Goal: Transaction & Acquisition: Purchase product/service

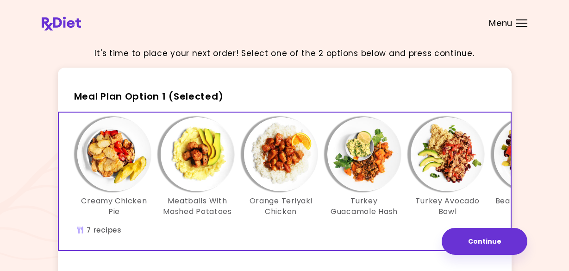
click at [507, 167] on img "Info - Bean Tuna Quinoa Salad - Meal Plan Option 1 (Selected)" at bounding box center [531, 154] width 74 height 74
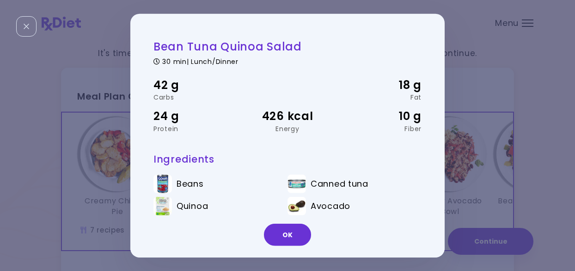
click at [371, 225] on div "OK" at bounding box center [287, 238] width 315 height 38
click at [352, 150] on div "Bean Tuna Quinoa Salad 30 min | Lunch/Dinner 42 g Carbs 18 g Fat 24 g Protein 4…" at bounding box center [288, 161] width 268 height 245
click at [304, 238] on button "OK" at bounding box center [287, 234] width 47 height 22
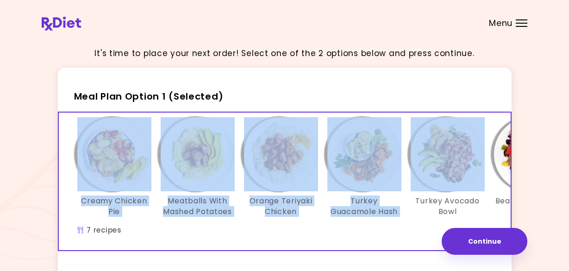
drag, startPoint x: 411, startPoint y: 98, endPoint x: 11, endPoint y: 107, distance: 400.2
click at [12, 107] on div "It's time to place your next order! Select one of the 2 options below and press…" at bounding box center [284, 269] width 569 height 538
click at [170, 247] on div "Creamy Chicken Pie Meatballs With Mashed Potatoes Orange Teriyaki Chicken Turke…" at bounding box center [364, 180] width 611 height 137
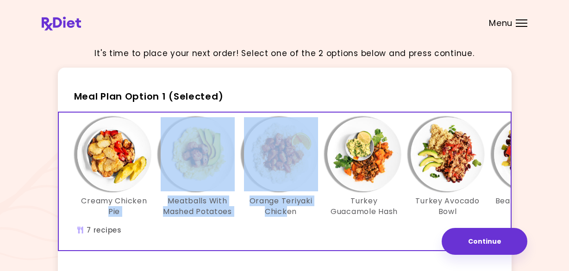
drag, startPoint x: 218, startPoint y: 233, endPoint x: 41, endPoint y: 214, distance: 178.2
click at [41, 214] on div "It's time to place your next order! Select one of the 2 options below and press…" at bounding box center [284, 269] width 569 height 538
click at [190, 241] on div "Creamy Chicken Pie Meatballs With Mashed Potatoes Orange Teriyaki Chicken Turke…" at bounding box center [364, 180] width 611 height 137
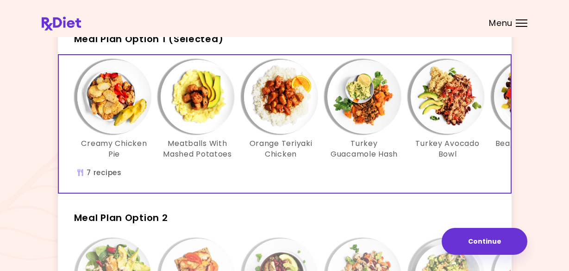
scroll to position [231, 0]
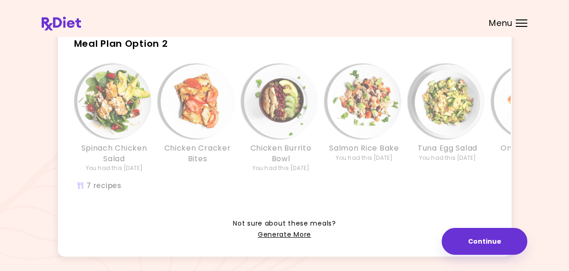
drag, startPoint x: 439, startPoint y: 59, endPoint x: 179, endPoint y: 43, distance: 260.0
click at [179, 43] on div "Meal Plan Option 1 (Selected) Creamy Chicken Pie Meatballs With Mashed Potatoes…" at bounding box center [284, 46] width 453 height 420
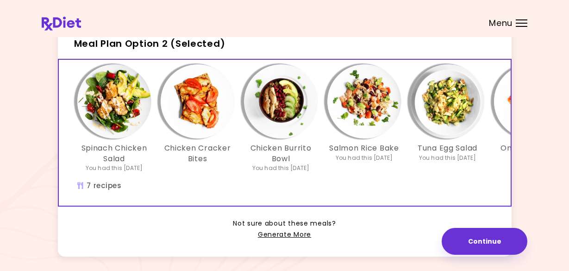
scroll to position [0, 70]
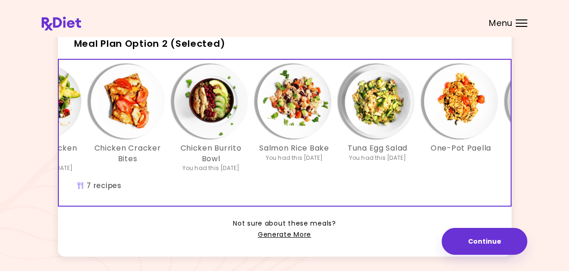
drag, startPoint x: 511, startPoint y: 156, endPoint x: 535, endPoint y: 156, distance: 24.5
click at [535, 156] on div "It's time to place your next order! Select one of the 2 options below and press…" at bounding box center [284, 38] width 569 height 538
click at [484, 153] on h3 "One-Pot Paella" at bounding box center [460, 148] width 61 height 10
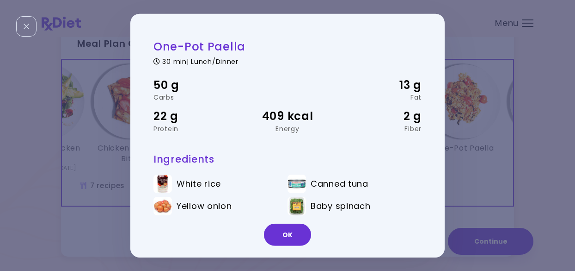
click at [291, 240] on button "OK" at bounding box center [287, 234] width 47 height 22
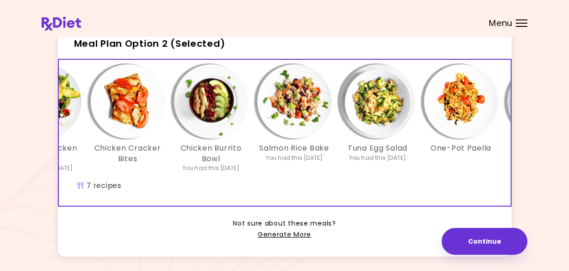
click at [508, 125] on img "Info - Eggs & Sweet Potatoes - Meal Plan Option 2 (Selected)" at bounding box center [544, 101] width 74 height 74
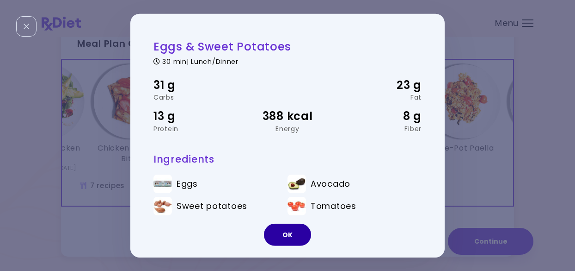
click at [289, 232] on button "OK" at bounding box center [287, 234] width 47 height 22
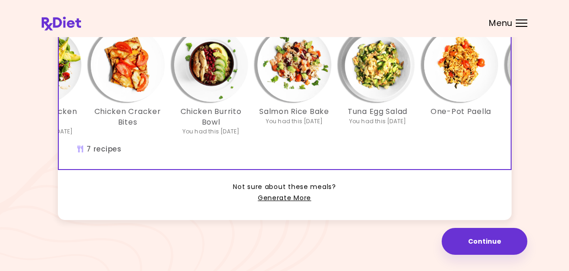
scroll to position [0, 0]
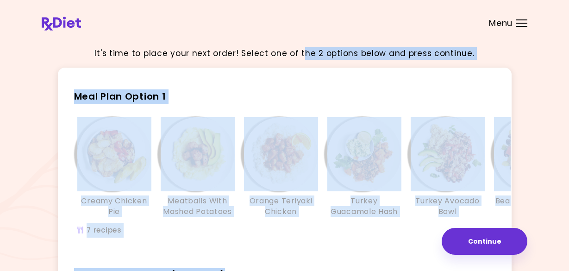
drag, startPoint x: 256, startPoint y: 56, endPoint x: 303, endPoint y: -72, distance: 136.1
click at [303, 0] on html "**********" at bounding box center [284, 269] width 569 height 538
click at [236, 80] on h2 "Meal Plan Option 1" at bounding box center [284, 92] width 453 height 24
click at [551, 93] on div "It's time to place your next order! Select one of the 2 options below and press…" at bounding box center [284, 269] width 569 height 538
click at [50, 53] on div "It's time to place your next order! Select one of the 2 options below and press…" at bounding box center [284, 269] width 485 height 460
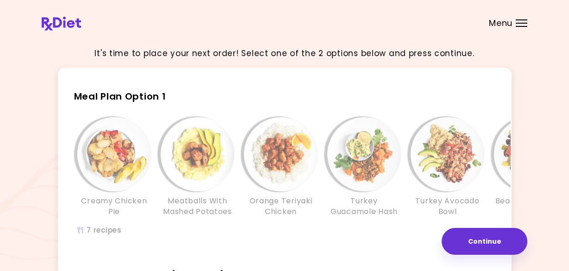
click at [506, 164] on img "Info - Bean Tuna Quinoa Salad - Meal Plan Option 1" at bounding box center [531, 154] width 74 height 74
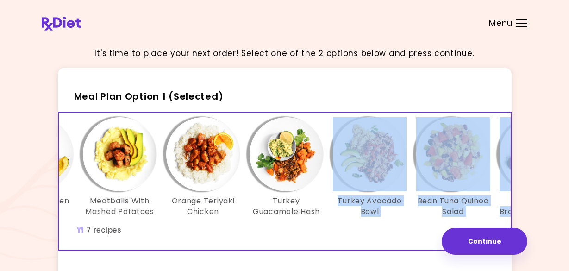
drag, startPoint x: 483, startPoint y: 186, endPoint x: 519, endPoint y: 223, distance: 51.0
click at [519, 223] on div "It's time to place your next order! Select one of the 2 options below and press…" at bounding box center [284, 269] width 485 height 460
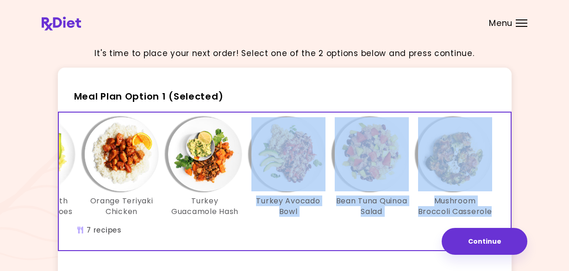
click at [386, 237] on div "Creamy Chicken Pie Meatballs With Mashed Potatoes Orange Teriyaki Chicken Turke…" at bounding box center [205, 180] width 611 height 137
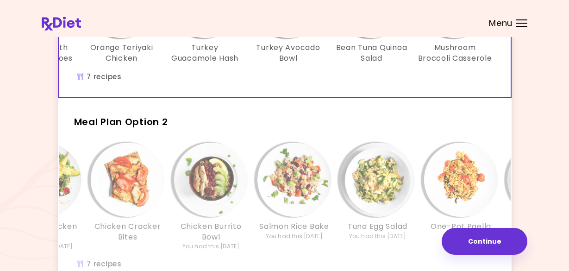
scroll to position [139, 0]
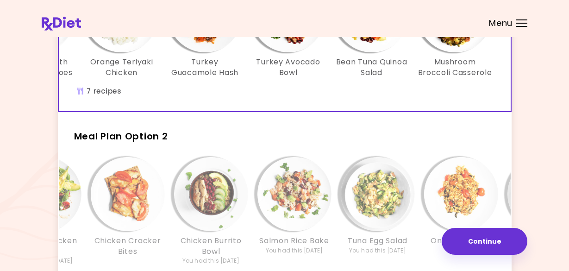
click at [224, 162] on div "Meal Plan Option 2 Spinach Chicken Salad You had this [DATE] Chicken Cracker Bi…" at bounding box center [284, 209] width 453 height 179
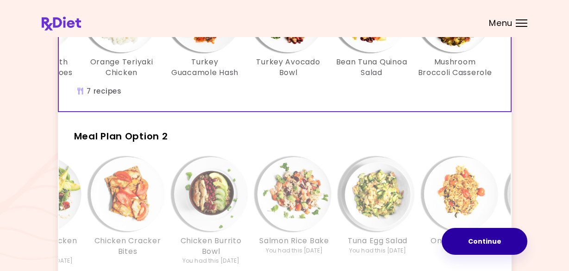
click at [491, 248] on button "Continue" at bounding box center [484, 241] width 86 height 27
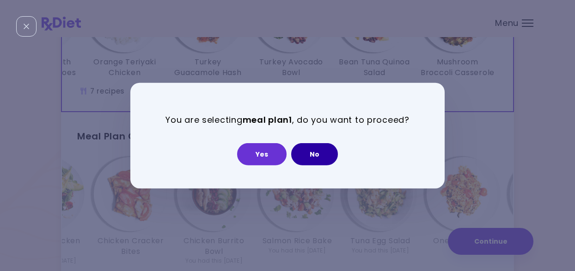
click at [319, 160] on button "No" at bounding box center [314, 154] width 47 height 22
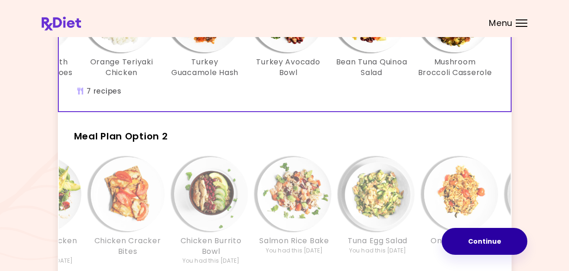
click at [487, 239] on button "Continue" at bounding box center [484, 241] width 86 height 27
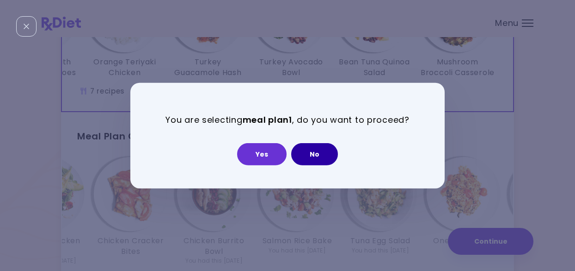
click at [312, 157] on button "No" at bounding box center [314, 154] width 47 height 22
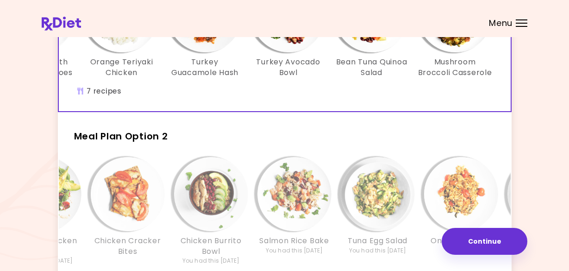
click at [253, 183] on div "Salmon Rice Bake You had this [DATE]" at bounding box center [294, 211] width 83 height 108
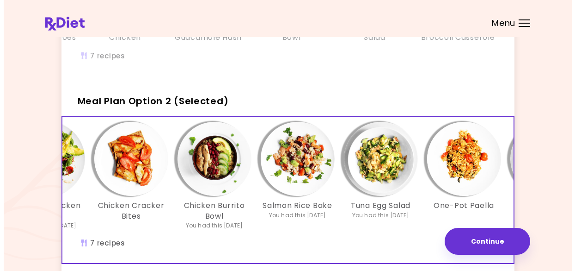
scroll to position [278, 0]
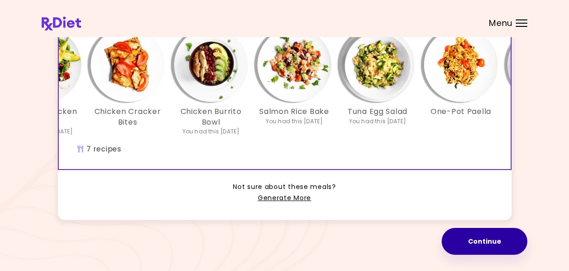
click at [486, 244] on button "Continue" at bounding box center [484, 241] width 86 height 27
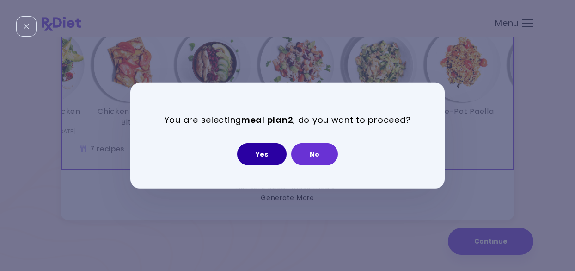
drag, startPoint x: 322, startPoint y: 159, endPoint x: 260, endPoint y: 159, distance: 62.4
click at [260, 159] on div "Yes No" at bounding box center [288, 149] width 268 height 31
click at [260, 159] on button "Yes" at bounding box center [261, 154] width 49 height 22
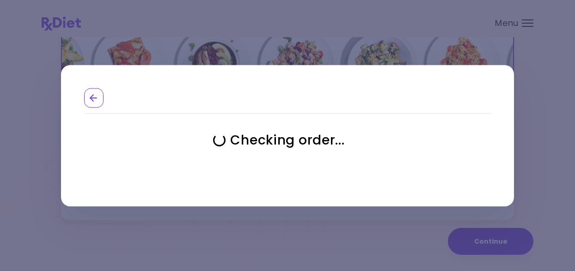
select select "**********"
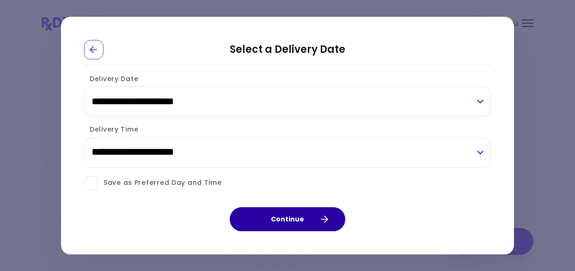
click at [319, 219] on button "Continue" at bounding box center [288, 219] width 116 height 24
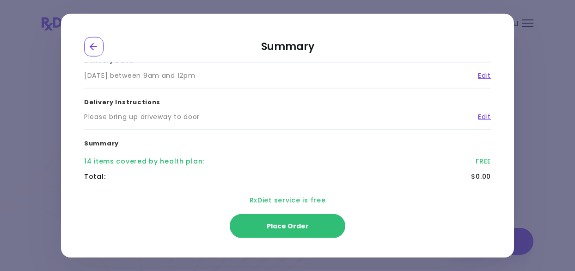
scroll to position [83, 0]
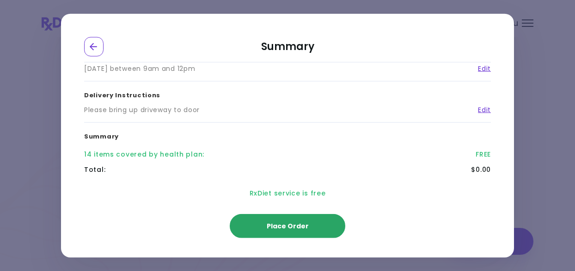
click at [304, 224] on span "Place Order" at bounding box center [288, 225] width 42 height 9
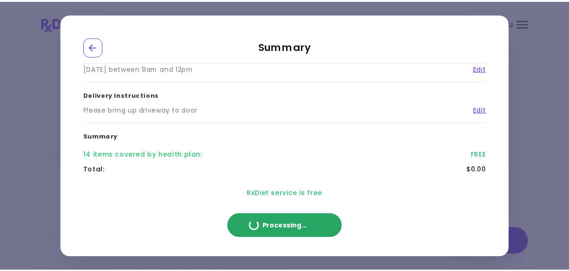
scroll to position [220, 0]
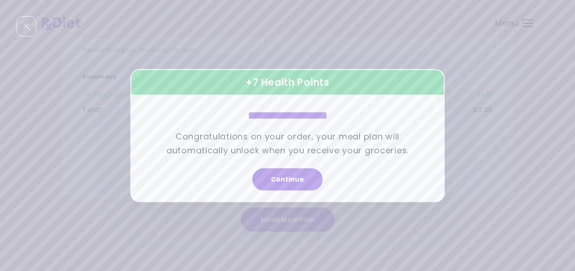
click at [289, 190] on div "Continue" at bounding box center [287, 182] width 315 height 38
click at [297, 181] on button "Continue" at bounding box center [288, 179] width 70 height 22
